Goal: Transaction & Acquisition: Purchase product/service

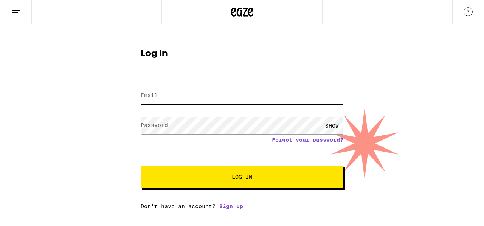
click at [169, 93] on input "Email" at bounding box center [242, 95] width 203 height 17
type input "[EMAIL_ADDRESS][DOMAIN_NAME]"
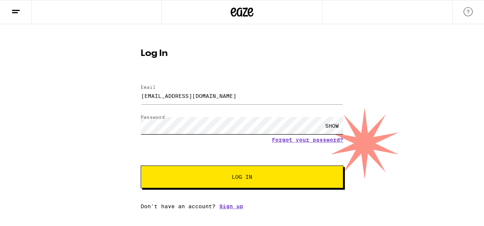
click at [141, 166] on button "Log In" at bounding box center [242, 177] width 203 height 23
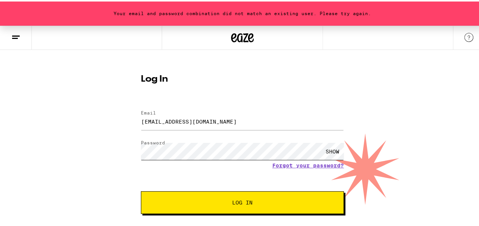
click at [141, 190] on button "Log In" at bounding box center [242, 201] width 203 height 23
click at [312, 165] on link "Forgot your password?" at bounding box center [308, 164] width 72 height 6
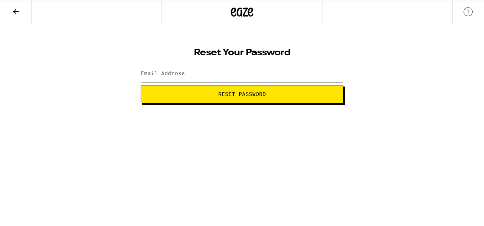
drag, startPoint x: 256, startPoint y: 65, endPoint x: 261, endPoint y: 69, distance: 6.4
click at [259, 67] on div at bounding box center [242, 74] width 203 height 22
click at [263, 71] on input "Email Address" at bounding box center [242, 73] width 203 height 17
type input "[EMAIL_ADDRESS][DOMAIN_NAME]"
click at [233, 96] on span "Reset Password" at bounding box center [242, 94] width 48 height 5
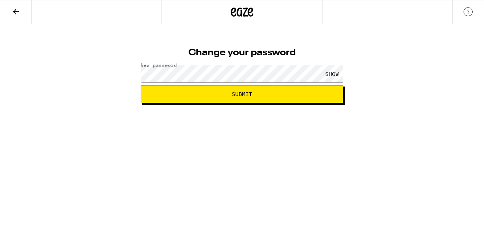
click at [333, 74] on div "SHOW" at bounding box center [332, 73] width 23 height 17
click at [300, 96] on button "Submit" at bounding box center [242, 94] width 203 height 18
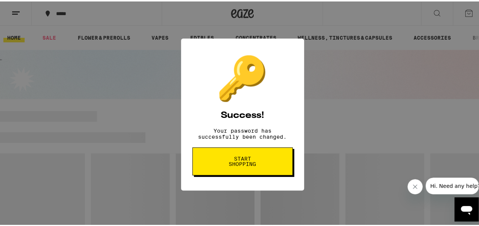
click at [255, 165] on span "Start shopping" at bounding box center [242, 160] width 39 height 11
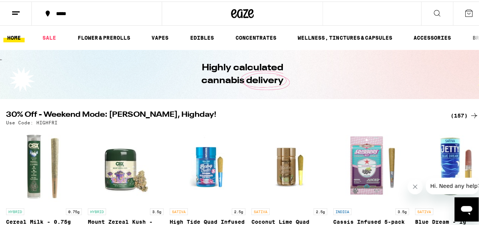
click at [62, 14] on div "*****" at bounding box center [100, 11] width 97 height 5
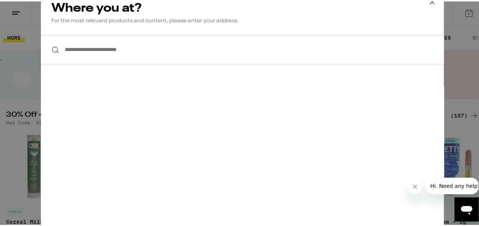
click at [29, 17] on div "**********" at bounding box center [242, 113] width 484 height 226
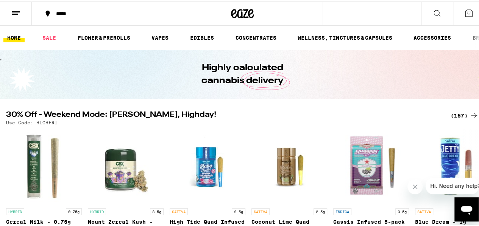
click at [25, 11] on button at bounding box center [16, 12] width 32 height 24
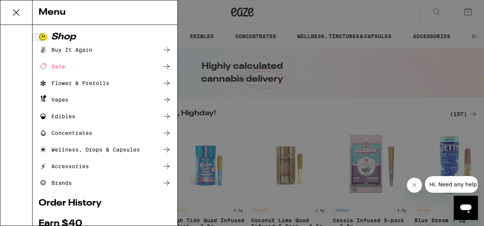
click at [93, 51] on div "Buy It Again" at bounding box center [105, 49] width 133 height 9
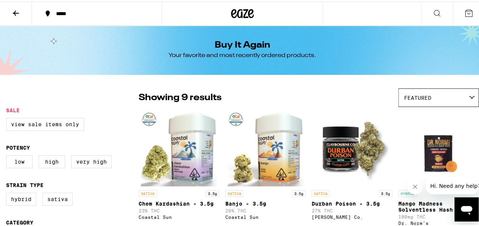
click at [465, 10] on icon at bounding box center [468, 11] width 9 height 9
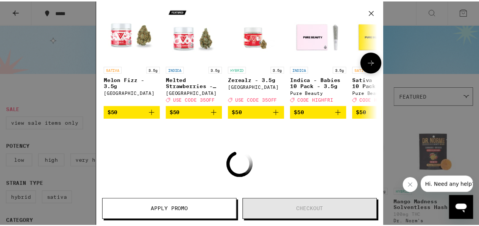
scroll to position [89, 0]
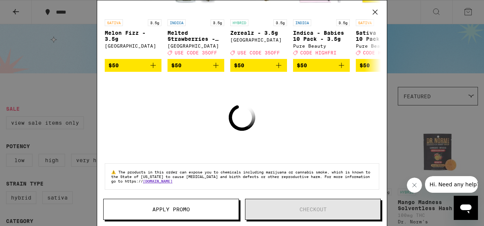
click at [64, 11] on div "Your Cart Add to meet the order minimum SATIVA 3.5g Melon Fizz - 3.5g Ember Val…" at bounding box center [242, 113] width 484 height 226
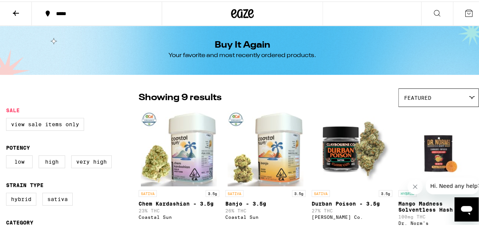
click at [57, 12] on div "*****" at bounding box center [100, 11] width 97 height 5
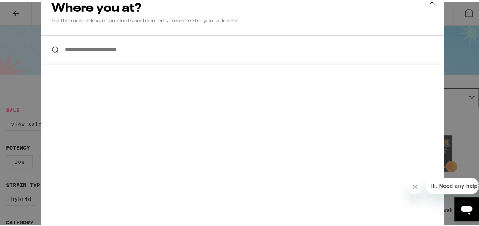
click at [91, 54] on input "**********" at bounding box center [242, 48] width 403 height 29
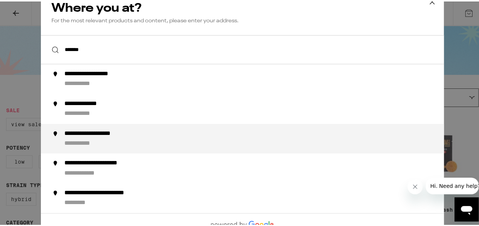
click at [105, 145] on div "**********" at bounding box center [257, 138] width 386 height 18
type input "**********"
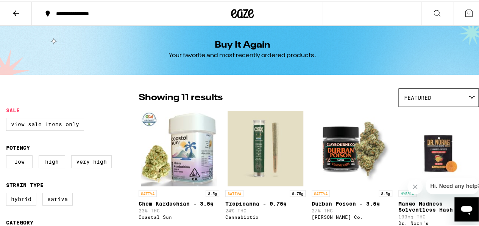
click at [16, 11] on icon at bounding box center [16, 11] width 6 height 5
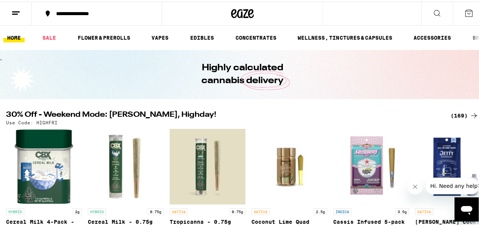
scroll to position [114, 0]
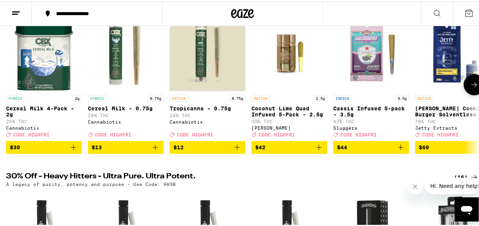
click at [471, 93] on button at bounding box center [473, 83] width 21 height 21
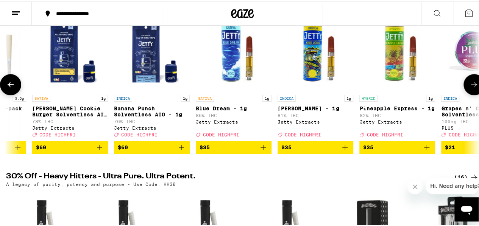
scroll to position [0, 384]
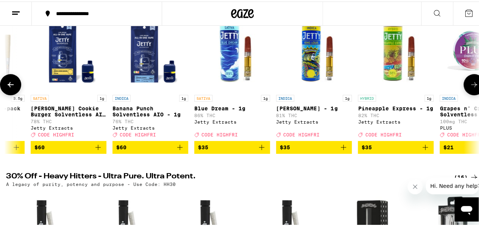
click at [471, 93] on button at bounding box center [473, 83] width 21 height 21
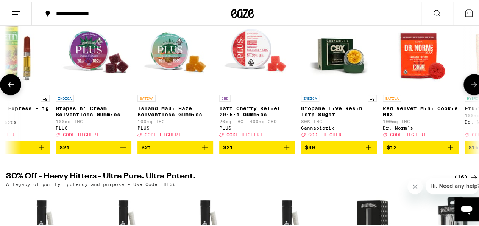
scroll to position [0, 768]
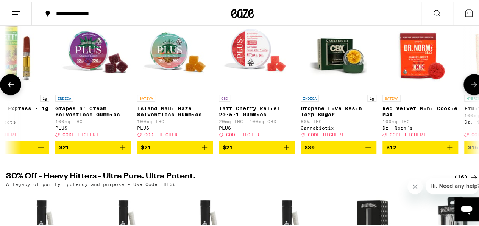
click at [471, 93] on button at bounding box center [473, 83] width 21 height 21
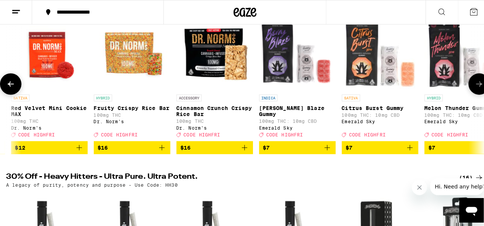
scroll to position [0, 1152]
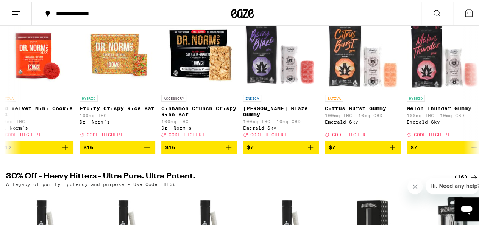
click at [465, 16] on button at bounding box center [469, 11] width 32 height 23
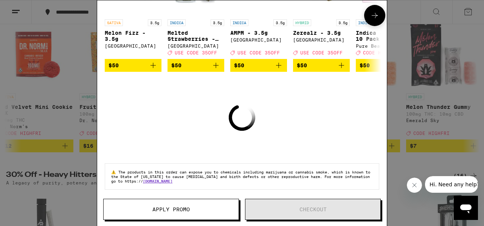
scroll to position [89, 0]
click at [413, 184] on icon "Close message from company" at bounding box center [414, 186] width 4 height 4
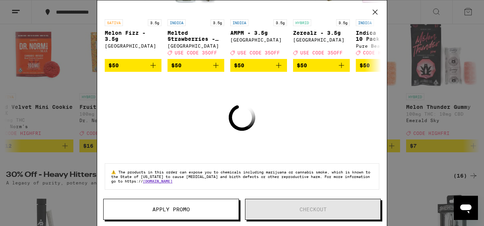
click at [376, 11] on icon at bounding box center [375, 12] width 5 height 5
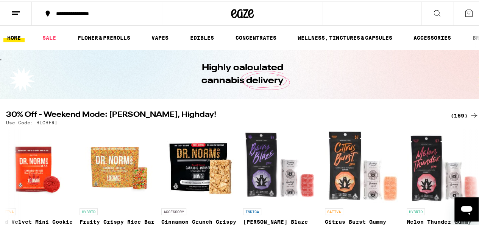
click at [9, 11] on button at bounding box center [16, 12] width 32 height 24
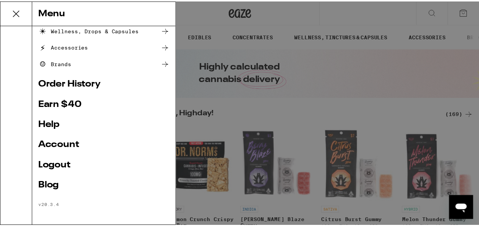
scroll to position [121, 0]
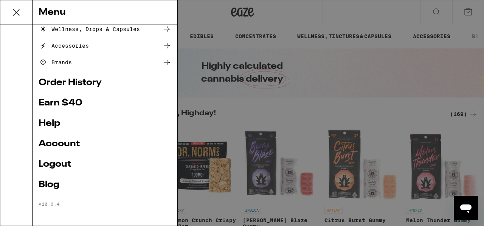
click at [70, 142] on link "Account" at bounding box center [105, 144] width 133 height 9
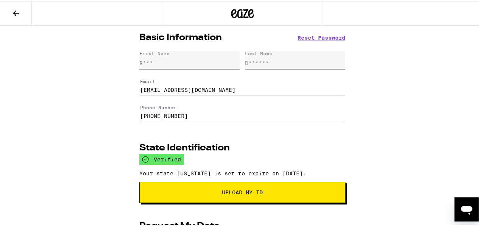
click at [16, 9] on icon at bounding box center [15, 11] width 9 height 9
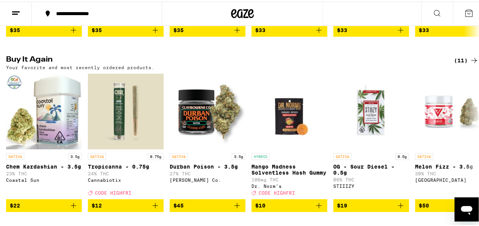
scroll to position [795, 0]
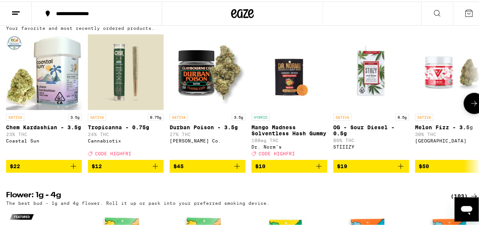
click at [463, 113] on button at bounding box center [473, 102] width 21 height 21
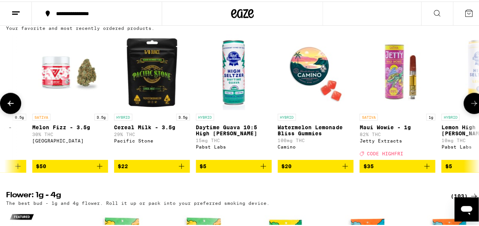
scroll to position [0, 384]
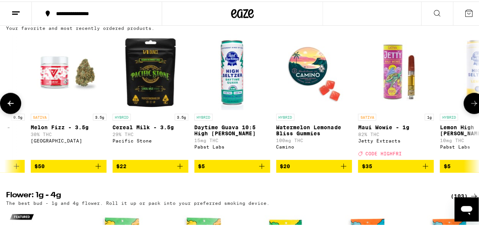
click at [463, 113] on button at bounding box center [473, 102] width 21 height 21
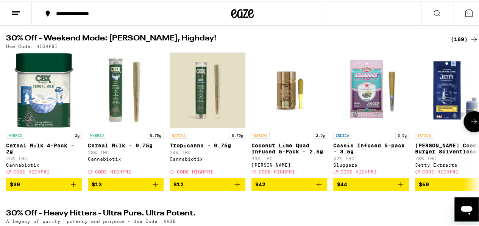
scroll to position [76, 0]
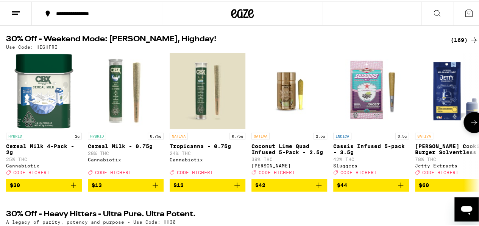
click at [471, 124] on icon at bounding box center [474, 120] width 6 height 5
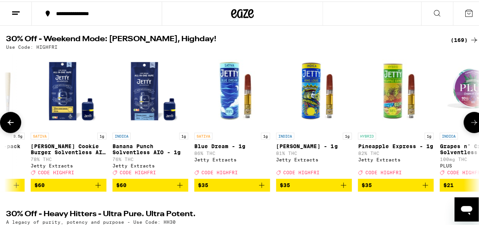
click at [469, 126] on icon at bounding box center [473, 121] width 9 height 9
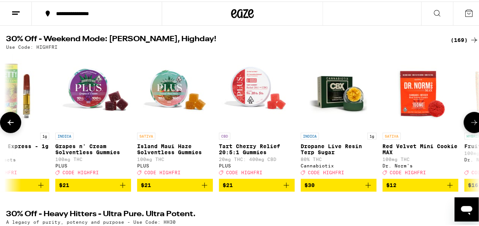
click at [469, 126] on icon at bounding box center [473, 121] width 9 height 9
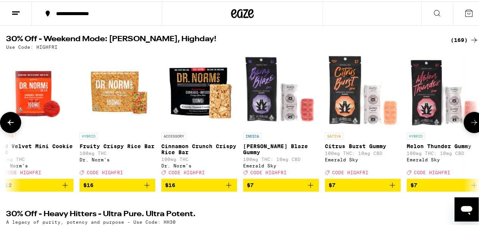
click at [469, 126] on icon at bounding box center [473, 121] width 9 height 9
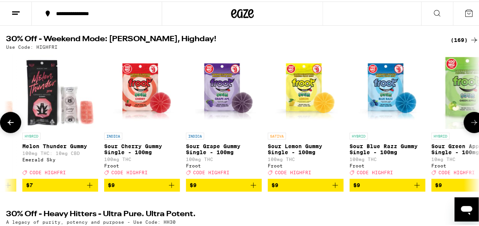
click at [469, 126] on icon at bounding box center [473, 121] width 9 height 9
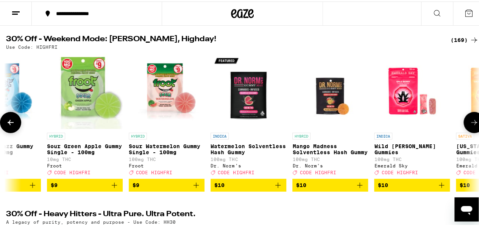
click at [469, 126] on icon at bounding box center [473, 121] width 9 height 9
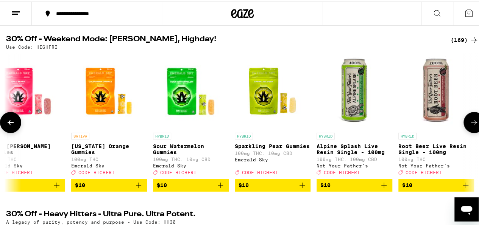
click at [469, 126] on icon at bounding box center [473, 121] width 9 height 9
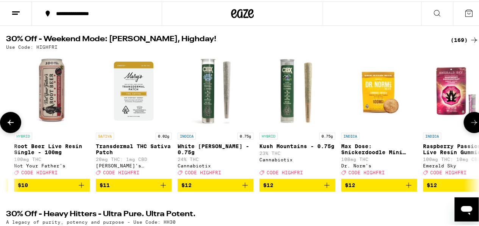
click at [469, 126] on icon at bounding box center [473, 121] width 9 height 9
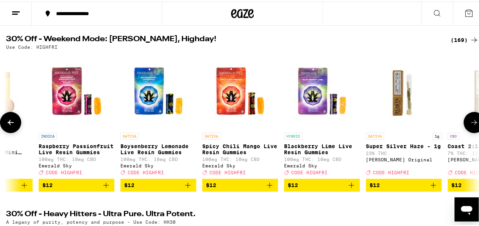
click at [469, 126] on icon at bounding box center [473, 121] width 9 height 9
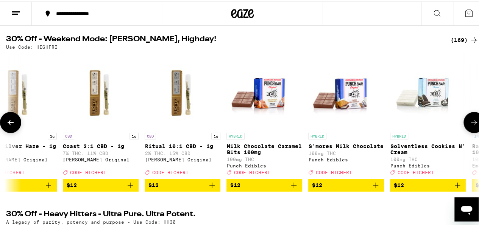
click at [469, 126] on icon at bounding box center [473, 121] width 9 height 9
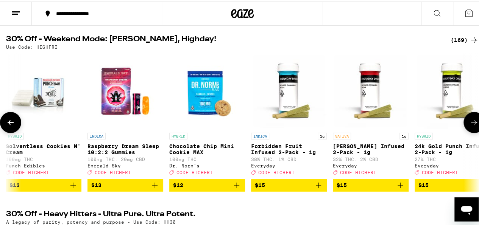
click at [469, 126] on icon at bounding box center [473, 121] width 9 height 9
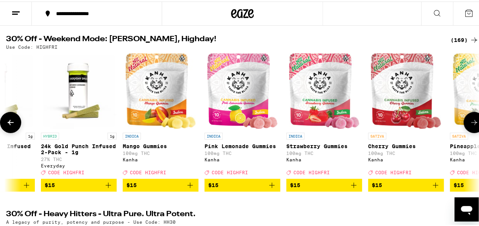
scroll to position [0, 4225]
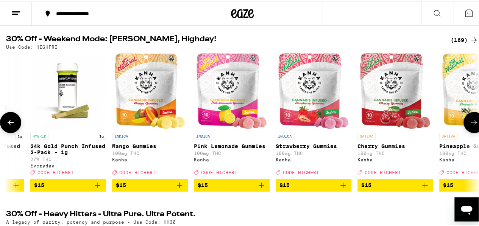
click at [469, 126] on icon at bounding box center [473, 121] width 9 height 9
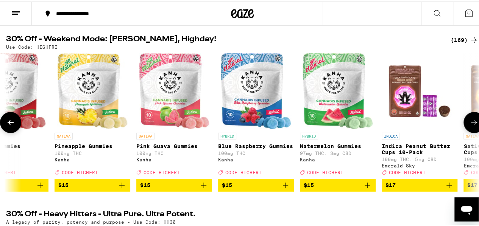
click at [469, 126] on icon at bounding box center [473, 121] width 9 height 9
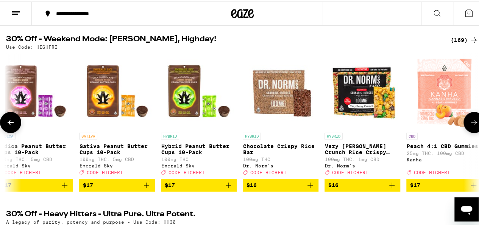
click at [469, 126] on icon at bounding box center [473, 121] width 9 height 9
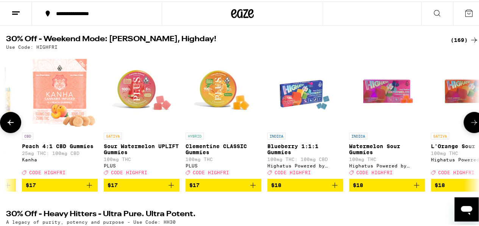
click at [469, 126] on icon at bounding box center [473, 121] width 9 height 9
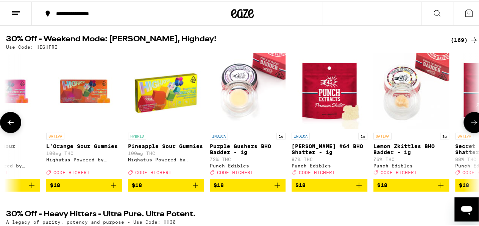
click at [469, 126] on icon at bounding box center [473, 121] width 9 height 9
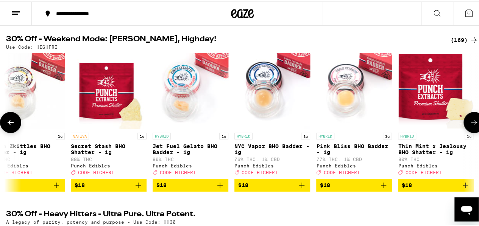
click at [469, 126] on icon at bounding box center [473, 121] width 9 height 9
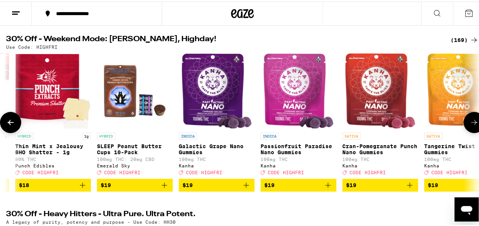
click at [469, 126] on icon at bounding box center [473, 121] width 9 height 9
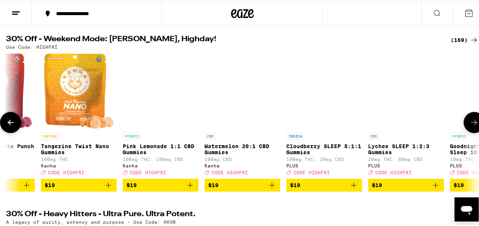
click at [469, 125] on icon at bounding box center [473, 121] width 9 height 9
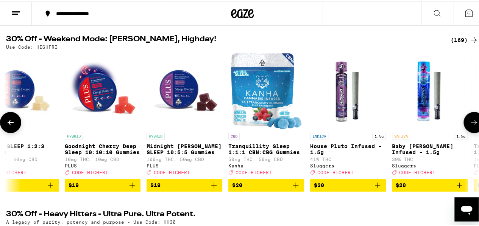
click at [469, 125] on icon at bounding box center [473, 121] width 9 height 9
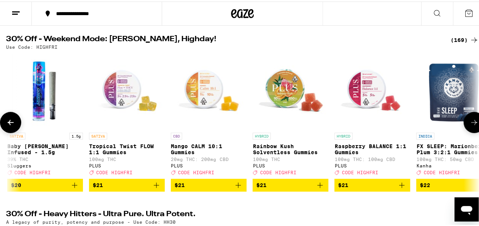
click at [469, 125] on icon at bounding box center [473, 121] width 9 height 9
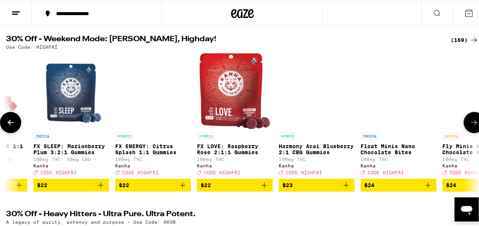
click at [469, 125] on icon at bounding box center [473, 121] width 9 height 9
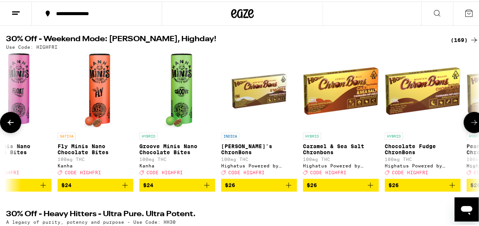
click at [469, 124] on icon at bounding box center [473, 121] width 9 height 9
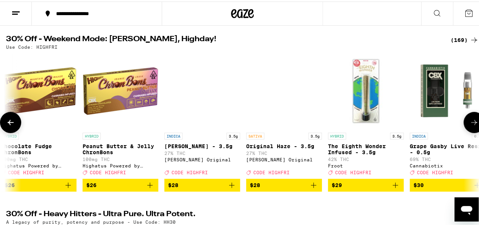
click at [469, 124] on icon at bounding box center [473, 121] width 9 height 9
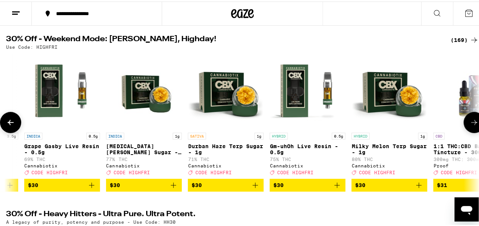
click at [469, 124] on icon at bounding box center [473, 121] width 9 height 9
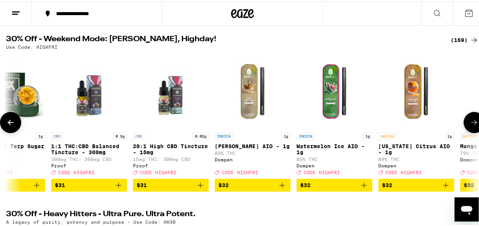
click at [469, 124] on icon at bounding box center [473, 121] width 9 height 9
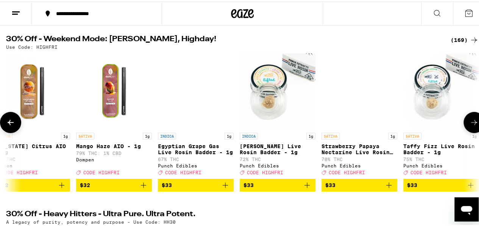
click at [469, 124] on icon at bounding box center [473, 121] width 9 height 9
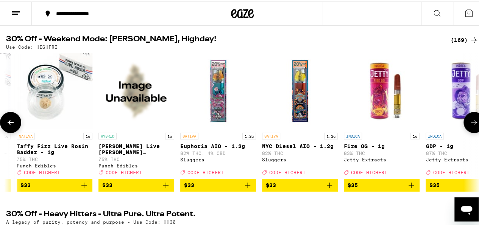
click at [469, 124] on icon at bounding box center [473, 121] width 9 height 9
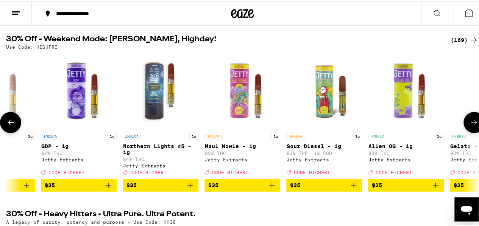
click at [469, 124] on icon at bounding box center [473, 121] width 9 height 9
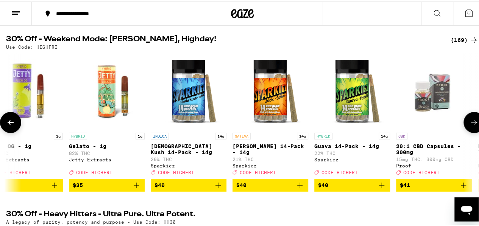
click at [471, 124] on icon at bounding box center [474, 120] width 6 height 5
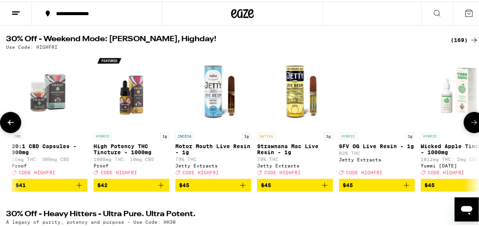
scroll to position [0, 11521]
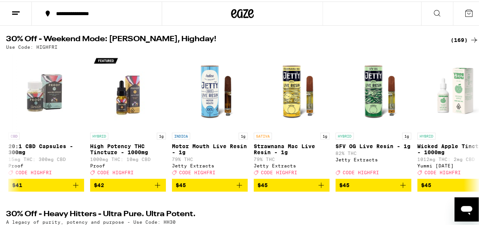
click at [462, 36] on div "(169)" at bounding box center [464, 38] width 28 height 9
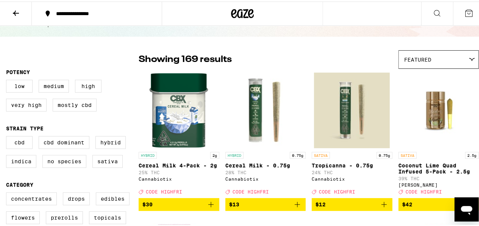
scroll to position [114, 0]
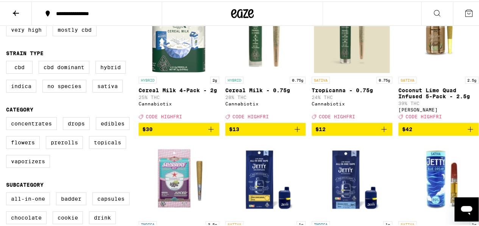
click at [26, 141] on div "Concentrates Drops Edibles Flowers Prerolls Topicals Vaporizers" at bounding box center [72, 144] width 132 height 57
click at [25, 148] on label "Flowers" at bounding box center [23, 141] width 34 height 13
click at [8, 117] on input "Flowers" at bounding box center [8, 117] width 0 height 0
checkbox input "true"
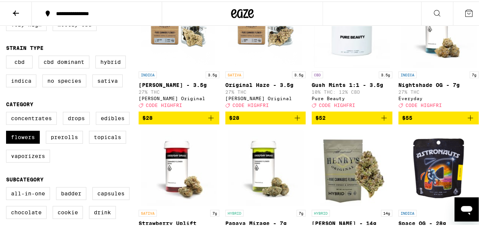
scroll to position [114, 0]
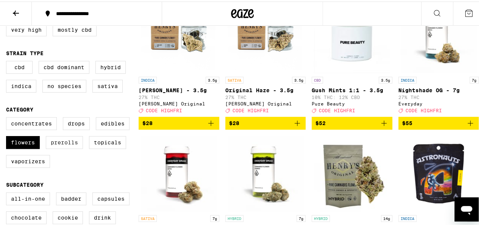
click at [61, 148] on label "Prerolls" at bounding box center [64, 141] width 37 height 13
click at [8, 117] on input "Prerolls" at bounding box center [8, 117] width 0 height 0
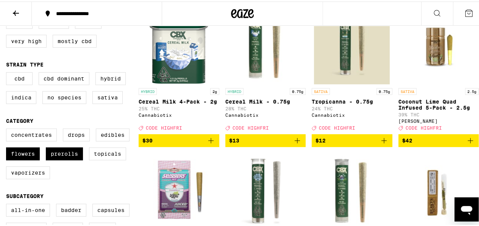
scroll to position [114, 0]
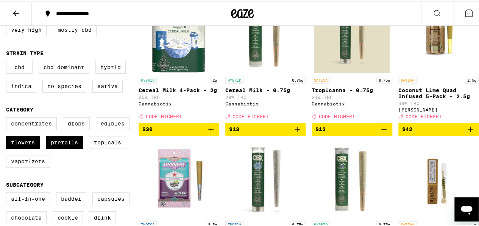
click at [210, 132] on icon "Add to bag" at bounding box center [210, 127] width 9 height 9
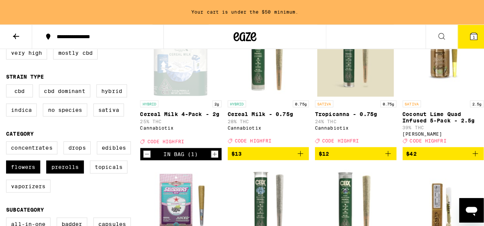
scroll to position [138, 0]
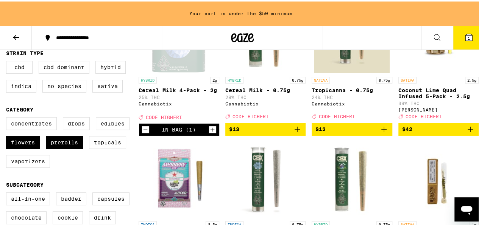
click at [292, 132] on icon "Add to bag" at bounding box center [296, 127] width 9 height 9
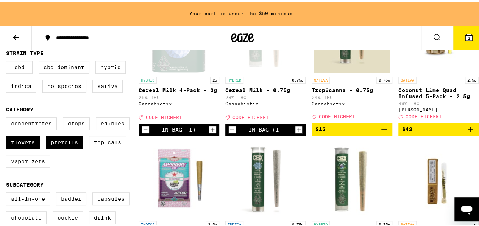
click at [469, 39] on button "2" at bounding box center [469, 36] width 32 height 23
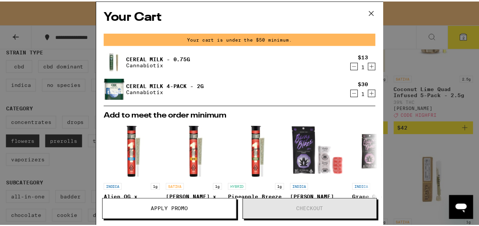
scroll to position [38, 0]
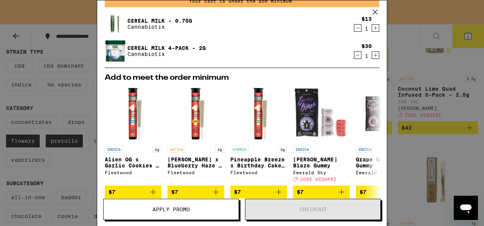
click at [375, 11] on icon at bounding box center [375, 11] width 11 height 11
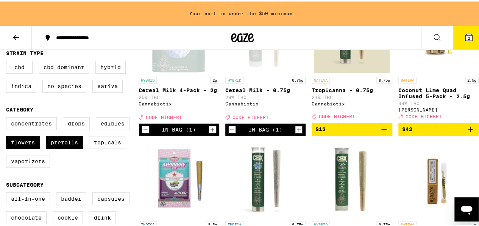
drag, startPoint x: 64, startPoint y: 144, endPoint x: 61, endPoint y: 140, distance: 5.9
click at [64, 144] on label "Prerolls" at bounding box center [64, 141] width 37 height 13
click at [8, 117] on input "Prerolls" at bounding box center [8, 117] width 0 height 0
checkbox input "false"
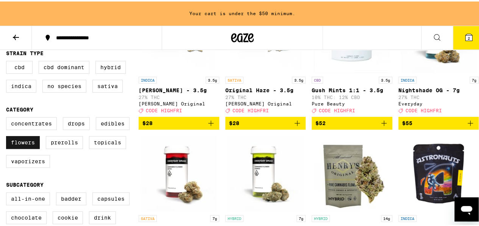
click at [19, 146] on label "Flowers" at bounding box center [23, 141] width 34 height 13
click at [8, 117] on input "Flowers" at bounding box center [8, 117] width 0 height 0
checkbox input "false"
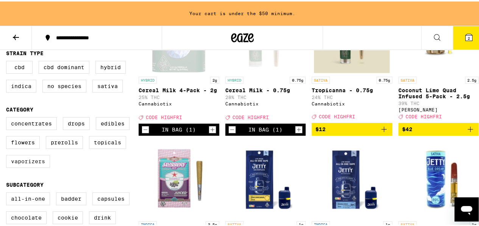
click at [39, 166] on label "Vaporizers" at bounding box center [28, 160] width 44 height 13
click at [8, 117] on input "Vaporizers" at bounding box center [8, 117] width 0 height 0
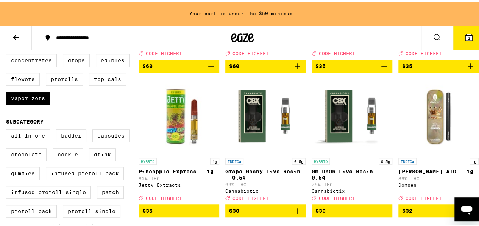
scroll to position [189, 0]
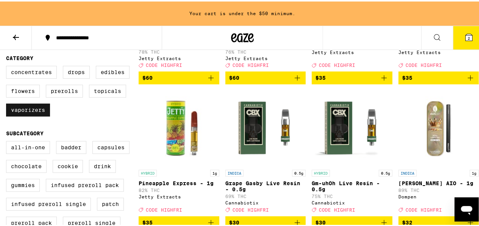
click at [37, 113] on label "Vaporizers" at bounding box center [28, 108] width 44 height 13
click at [8, 66] on input "Vaporizers" at bounding box center [8, 65] width 0 height 0
checkbox input "false"
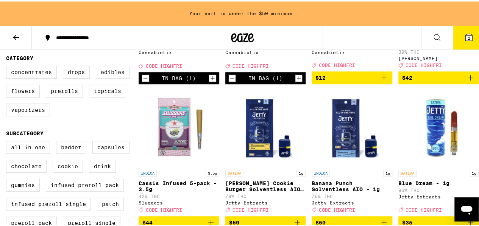
click at [113, 75] on label "Edibles" at bounding box center [113, 70] width 34 height 13
click at [8, 66] on input "Edibles" at bounding box center [8, 65] width 0 height 0
checkbox input "true"
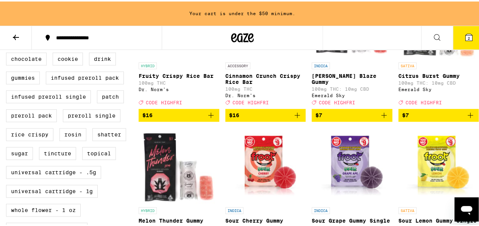
scroll to position [303, 0]
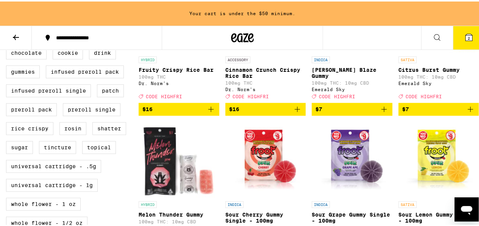
click at [467, 110] on icon "Add to bag" at bounding box center [469, 107] width 5 height 5
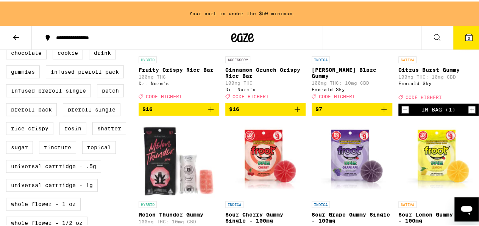
scroll to position [278, 0]
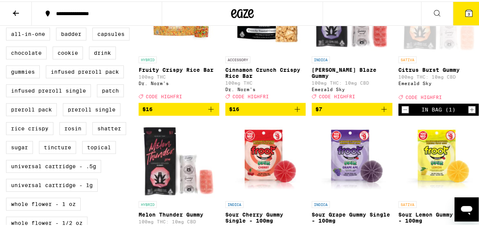
click at [463, 16] on button "3" at bounding box center [469, 11] width 32 height 23
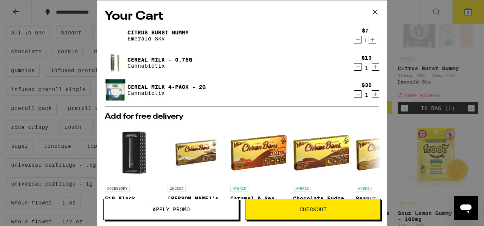
click at [151, 210] on span "Apply Promo" at bounding box center [171, 209] width 135 height 5
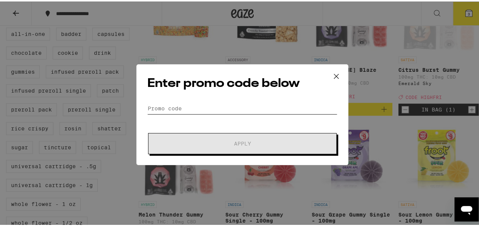
click at [196, 107] on input "Promo Code" at bounding box center [242, 106] width 190 height 11
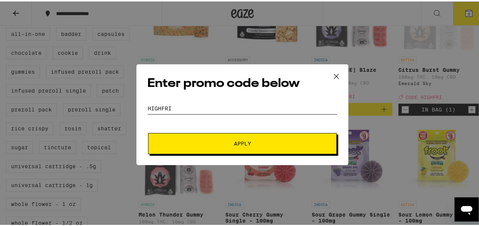
type input "highfri"
click at [231, 154] on div "Enter promo code below Promo Code highfri Apply" at bounding box center [242, 113] width 212 height 101
click at [237, 145] on button "Apply" at bounding box center [242, 142] width 188 height 21
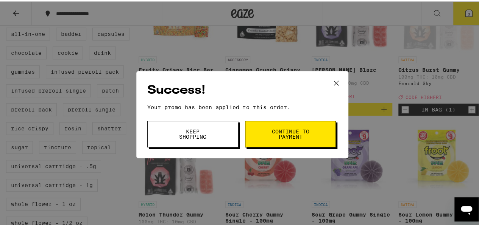
click at [304, 134] on span "Continue to payment" at bounding box center [290, 133] width 39 height 11
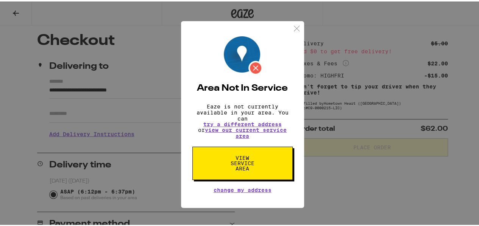
click at [277, 159] on button "View Service Area" at bounding box center [242, 161] width 100 height 33
